Goal: Task Accomplishment & Management: Manage account settings

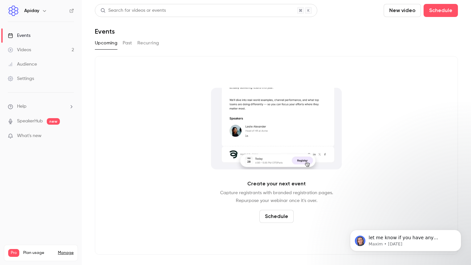
click at [45, 81] on link "Settings" at bounding box center [41, 79] width 82 height 14
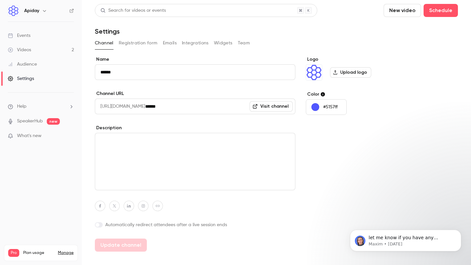
click at [175, 41] on button "Emails" at bounding box center [170, 43] width 14 height 10
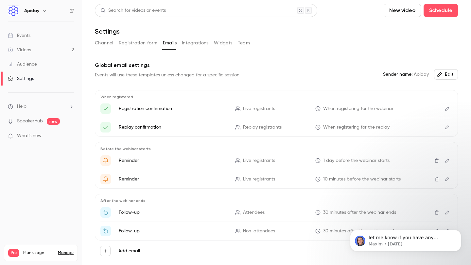
click at [239, 45] on button "Team" at bounding box center [244, 43] width 12 height 10
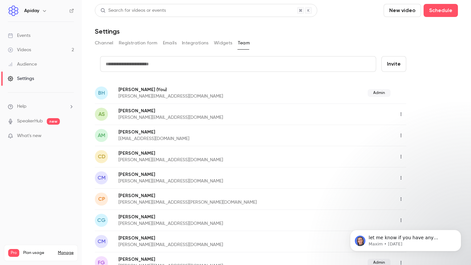
click at [176, 60] on input "text" at bounding box center [238, 64] width 276 height 16
type input "**********"
click at [402, 58] on button "Invite" at bounding box center [393, 64] width 25 height 16
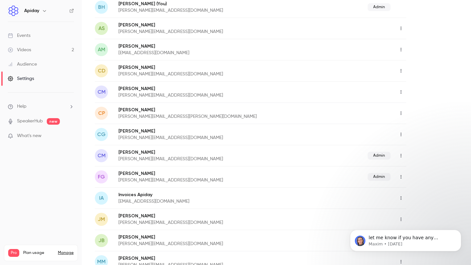
scroll to position [177, 0]
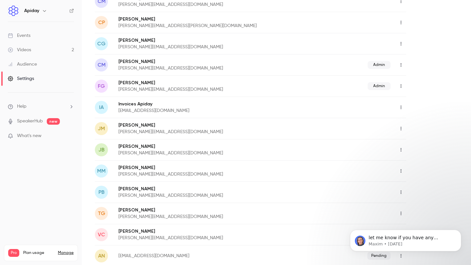
click at [399, 150] on icon "button" at bounding box center [400, 150] width 5 height 5
click at [424, 178] on li "Delete member" at bounding box center [430, 183] width 71 height 17
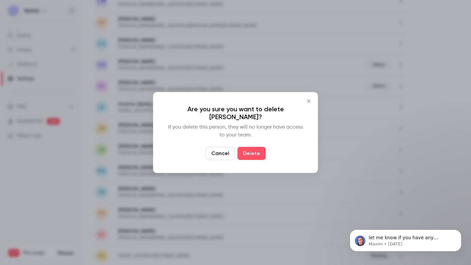
click at [256, 148] on button "Delete" at bounding box center [251, 153] width 28 height 13
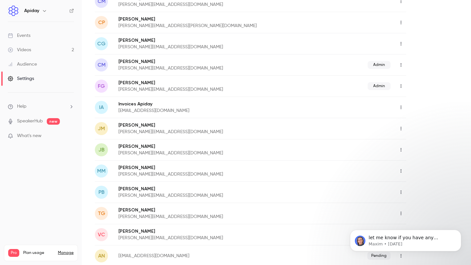
scroll to position [156, 0]
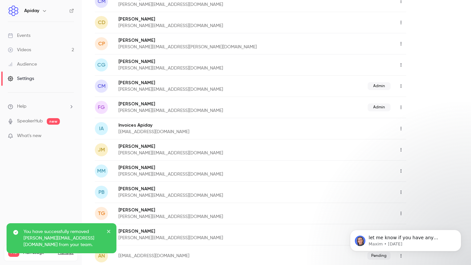
click at [401, 214] on icon "button" at bounding box center [400, 213] width 5 height 5
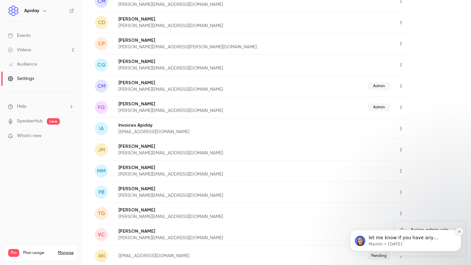
click at [458, 229] on button "Dismiss notification" at bounding box center [459, 232] width 8 height 8
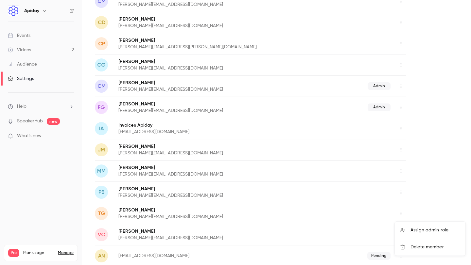
click at [436, 247] on div "Delete member" at bounding box center [435, 247] width 50 height 7
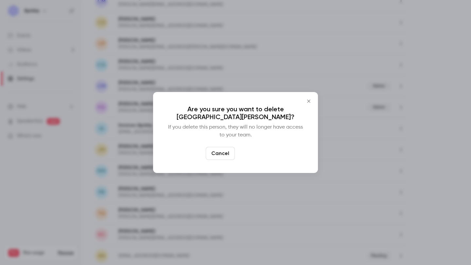
click at [258, 157] on button "Delete" at bounding box center [251, 153] width 28 height 13
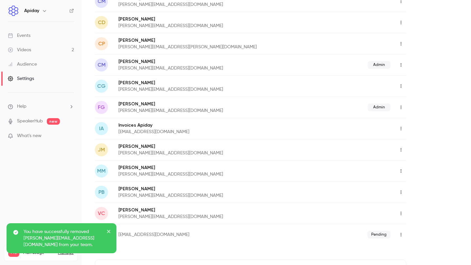
click at [402, 235] on icon "button" at bounding box center [400, 235] width 5 height 5
click at [424, 205] on div at bounding box center [235, 132] width 471 height 265
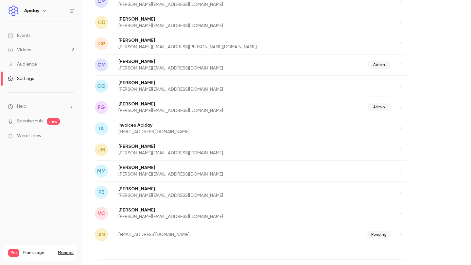
click at [400, 43] on icon "button" at bounding box center [400, 44] width 5 height 5
click at [422, 73] on li "Delete member" at bounding box center [430, 77] width 71 height 17
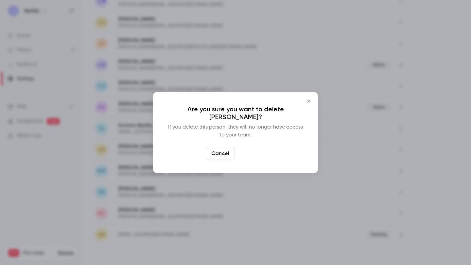
click at [260, 149] on button "Delete" at bounding box center [251, 153] width 28 height 13
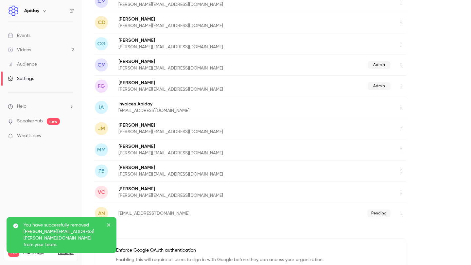
click at [403, 65] on icon "button" at bounding box center [400, 65] width 5 height 5
click at [410, 96] on div "Delete member" at bounding box center [435, 98] width 50 height 7
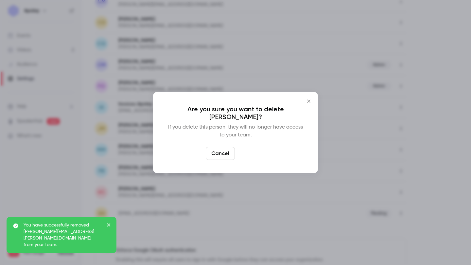
click at [259, 150] on button "Delete" at bounding box center [251, 153] width 28 height 13
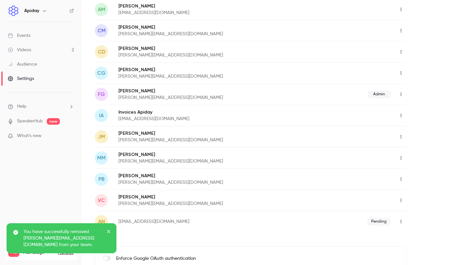
scroll to position [119, 0]
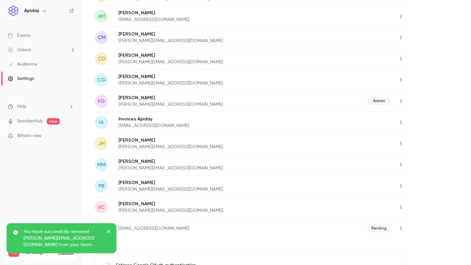
click at [402, 56] on button "button" at bounding box center [400, 59] width 10 height 10
click at [417, 92] on div "Delete member" at bounding box center [435, 92] width 50 height 7
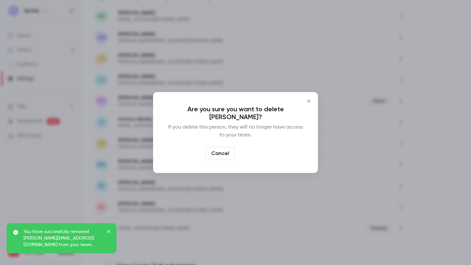
click at [258, 148] on button "Delete" at bounding box center [251, 153] width 28 height 13
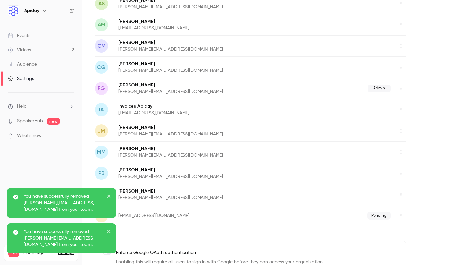
scroll to position [101, 0]
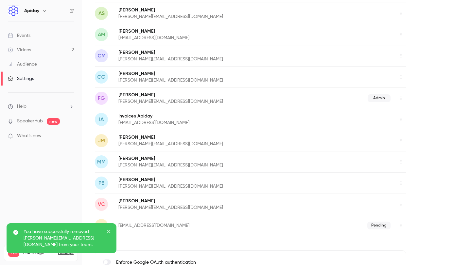
click at [402, 32] on icon "button" at bounding box center [400, 34] width 5 height 5
click at [421, 49] on div "Assign admin role" at bounding box center [435, 51] width 50 height 7
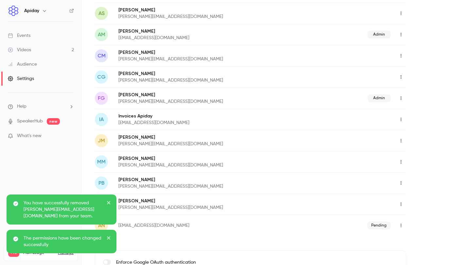
click at [423, 42] on div "credit card Invite [PERSON_NAME] (You) [PERSON_NAME][EMAIL_ADDRESS][DOMAIN_NAME…" at bounding box center [276, 138] width 363 height 366
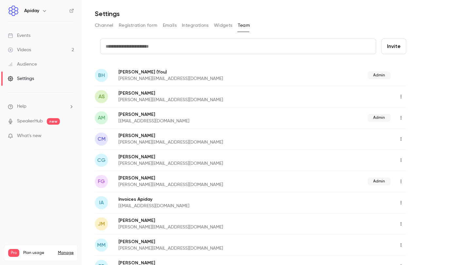
scroll to position [0, 0]
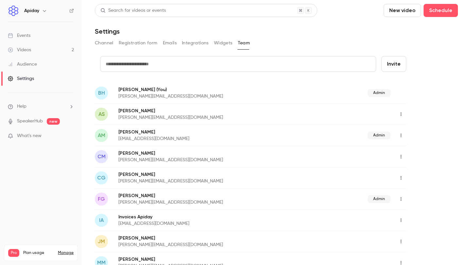
click at [64, 251] on link "Manage" at bounding box center [66, 253] width 16 height 5
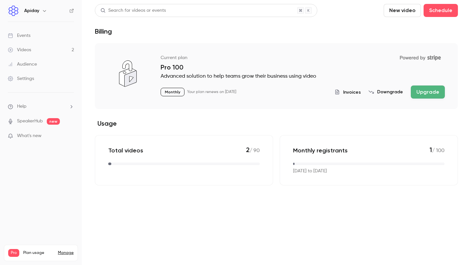
click at [351, 93] on span "Invoices" at bounding box center [352, 92] width 18 height 7
